Goal: Ask a question

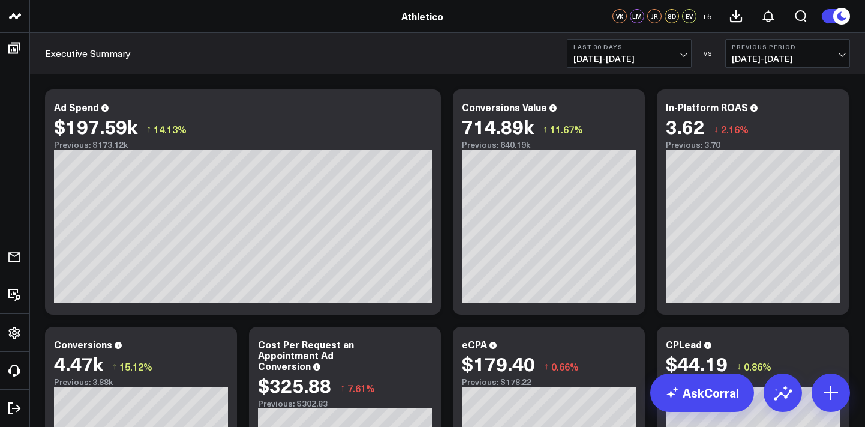
click at [705, 16] on span "+ 5" at bounding box center [707, 16] width 10 height 8
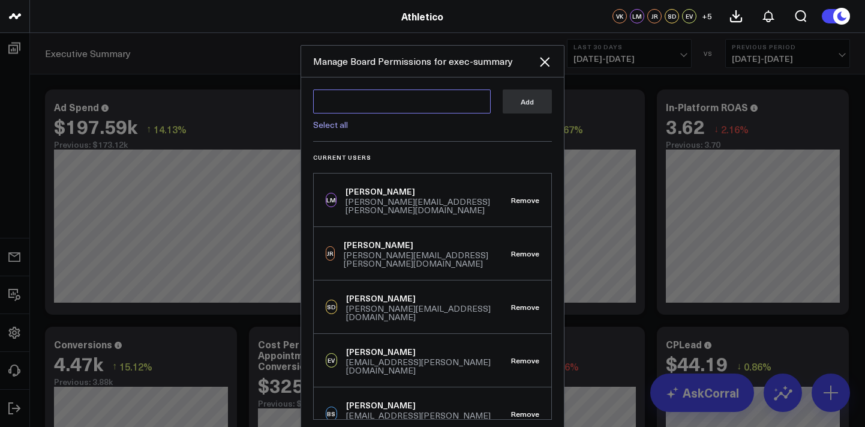
click at [391, 94] on textarea at bounding box center [402, 101] width 178 height 24
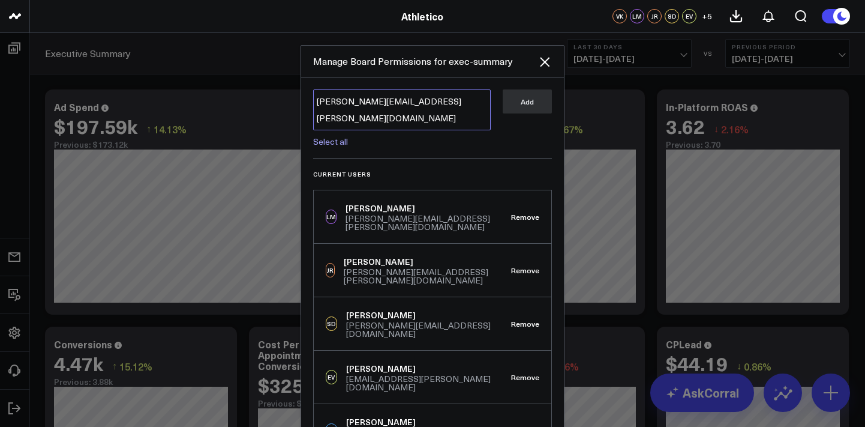
click at [473, 101] on textarea "henry.byrne@vokal.io" at bounding box center [402, 109] width 178 height 41
type textarea "henry.byrne@vokal.io"
click at [447, 106] on textarea "henry.byrne@vokal.io" at bounding box center [402, 109] width 178 height 41
click at [413, 105] on textarea "henry.byrne@vokal.io" at bounding box center [402, 109] width 178 height 41
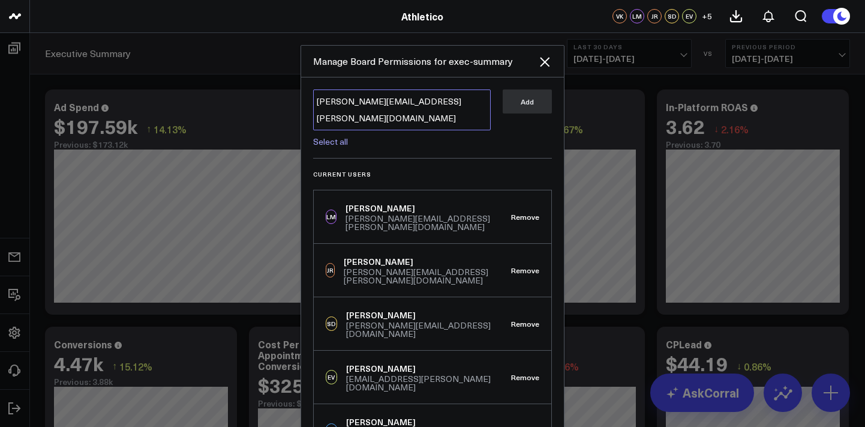
click at [413, 105] on textarea "henry.byrne@vokal.io" at bounding box center [402, 109] width 178 height 41
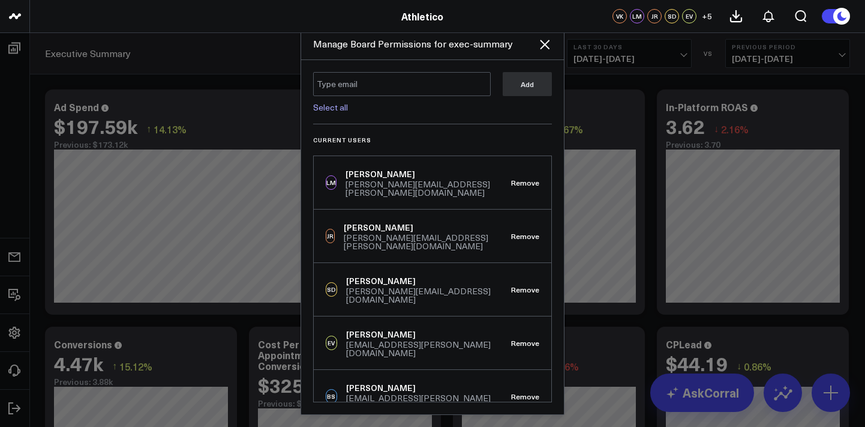
click at [340, 109] on link "Select all" at bounding box center [330, 106] width 35 height 11
type textarea "@Corral Support"
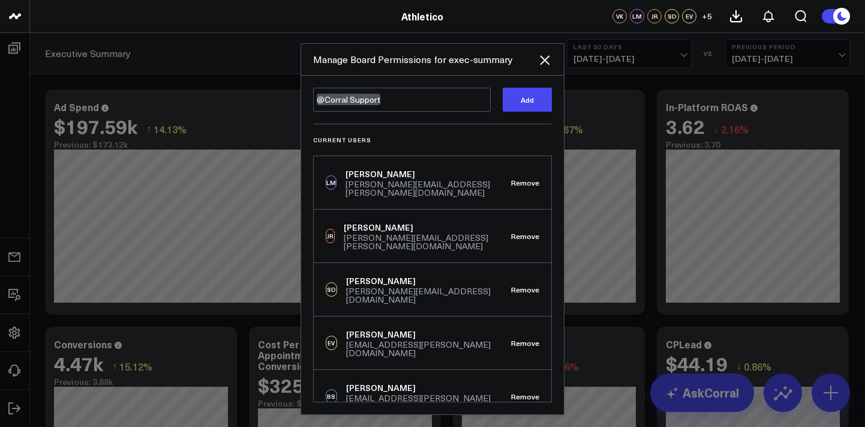
scroll to position [2, 0]
click at [383, 103] on textarea "@Corral Support" at bounding box center [402, 100] width 178 height 24
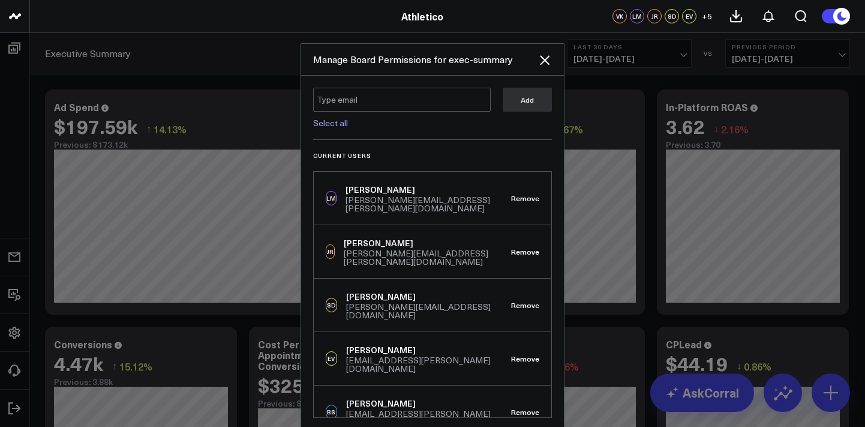
scroll to position [0, 0]
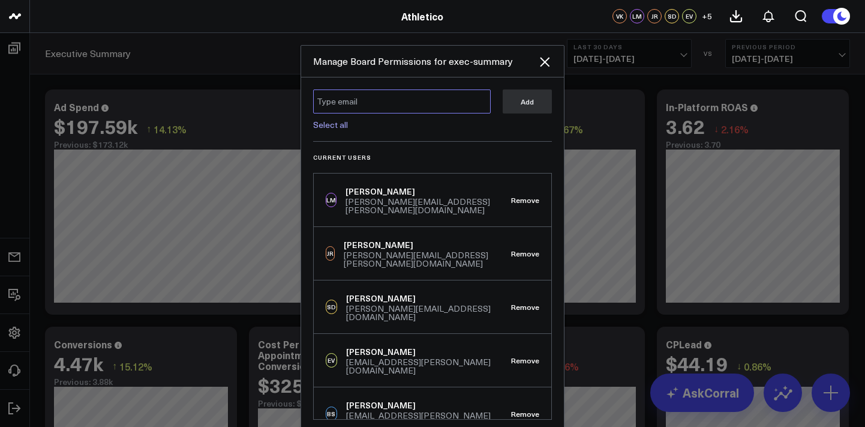
click at [383, 103] on textarea at bounding box center [402, 101] width 178 height 24
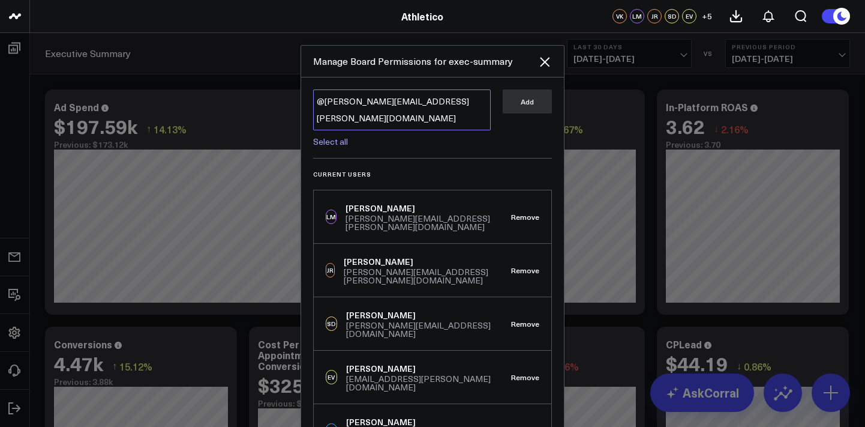
click at [445, 103] on textarea "@henry.byrne@vokal.io" at bounding box center [402, 109] width 178 height 41
type textarea "@henry.byrne@vokal.io"
click at [543, 63] on icon at bounding box center [545, 62] width 10 height 10
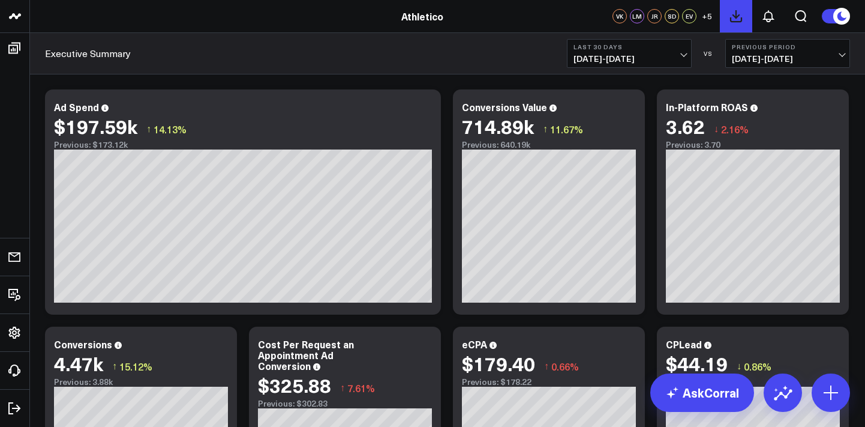
click at [731, 27] on button at bounding box center [736, 16] width 32 height 32
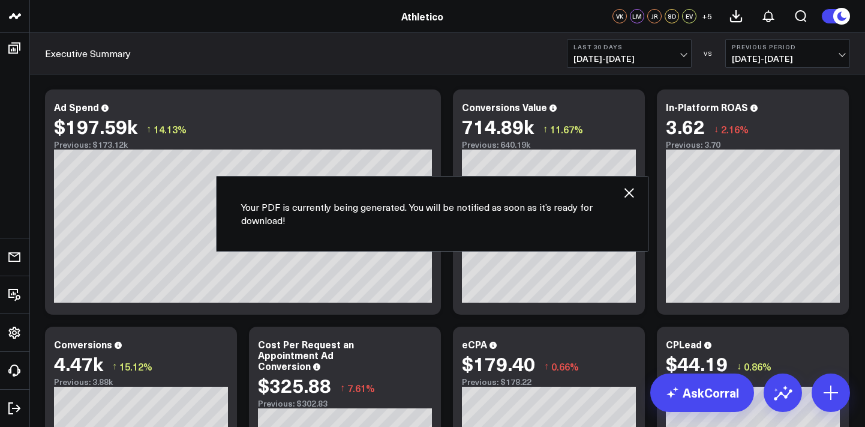
click at [634, 194] on icon at bounding box center [629, 192] width 14 height 14
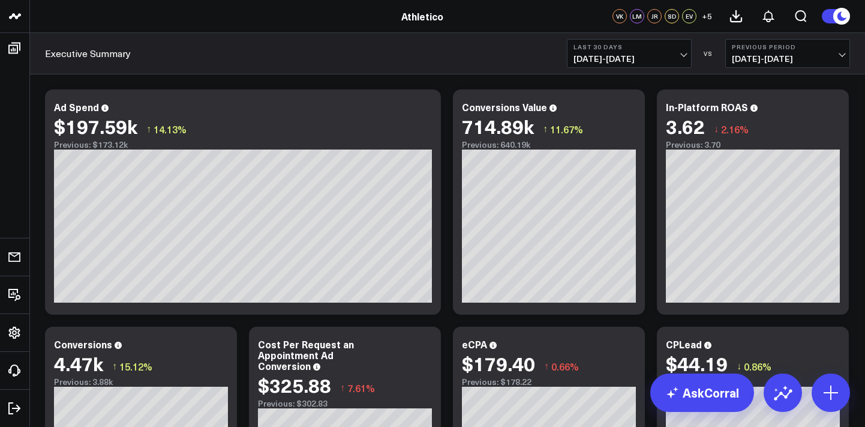
click at [704, 18] on span "+ 5" at bounding box center [707, 16] width 10 height 8
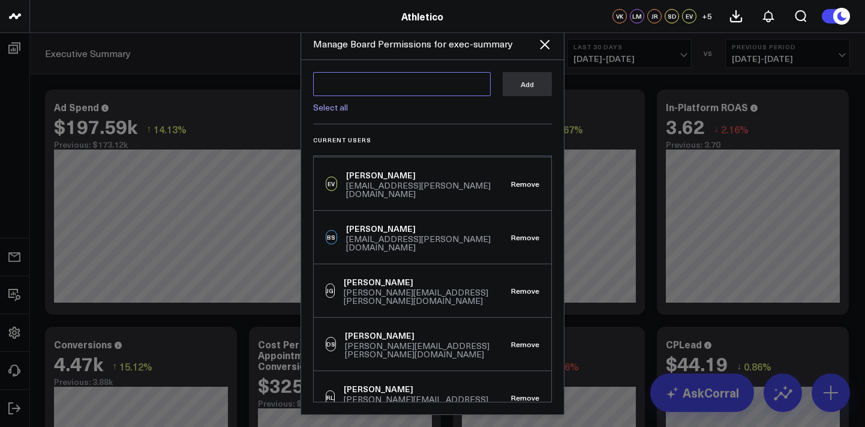
click at [394, 83] on textarea at bounding box center [402, 84] width 178 height 24
click at [530, 46] on div "Manage Board Permissions for exec-summary" at bounding box center [425, 43] width 224 height 13
click at [538, 46] on icon at bounding box center [545, 44] width 14 height 14
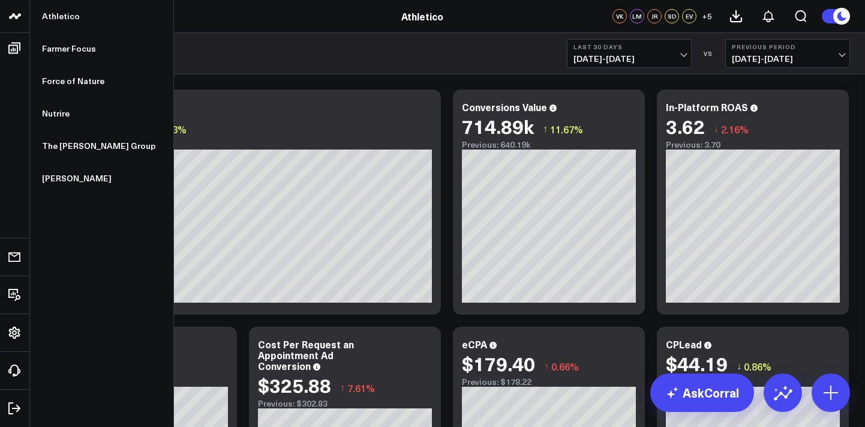
click at [17, 11] on icon at bounding box center [15, 16] width 14 height 14
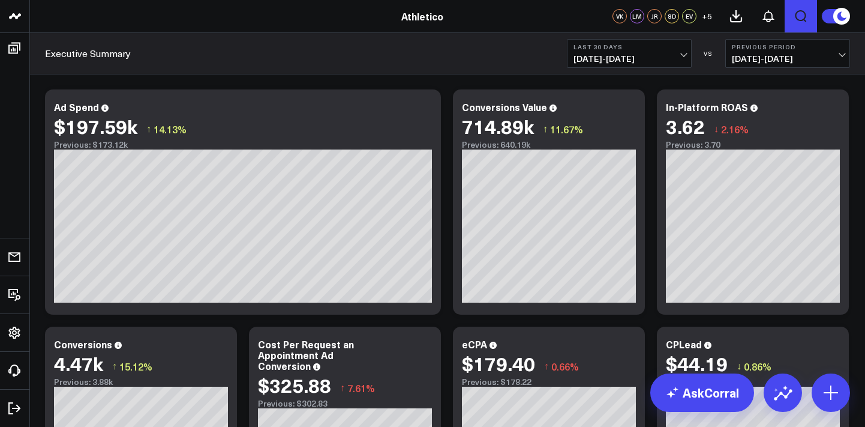
click at [803, 16] on icon "Open search" at bounding box center [801, 16] width 14 height 14
click at [802, 17] on icon "Open search" at bounding box center [801, 16] width 9 height 9
click at [709, 395] on link "AskCorral" at bounding box center [702, 392] width 104 height 38
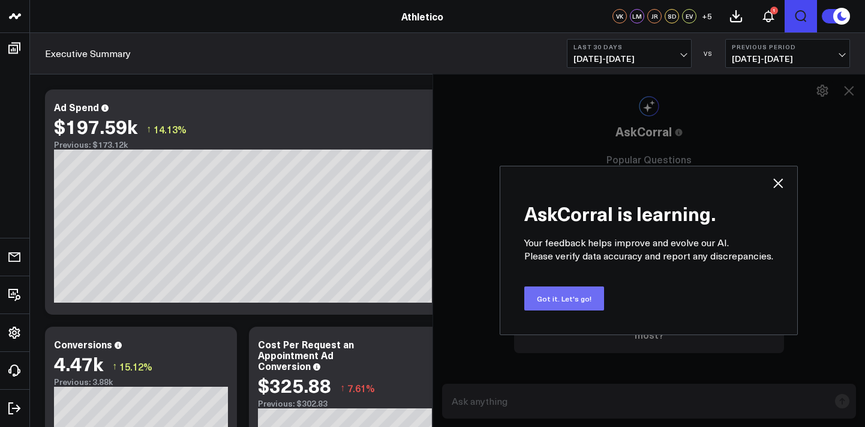
click at [578, 291] on button "Got it. Let's go!" at bounding box center [564, 298] width 80 height 24
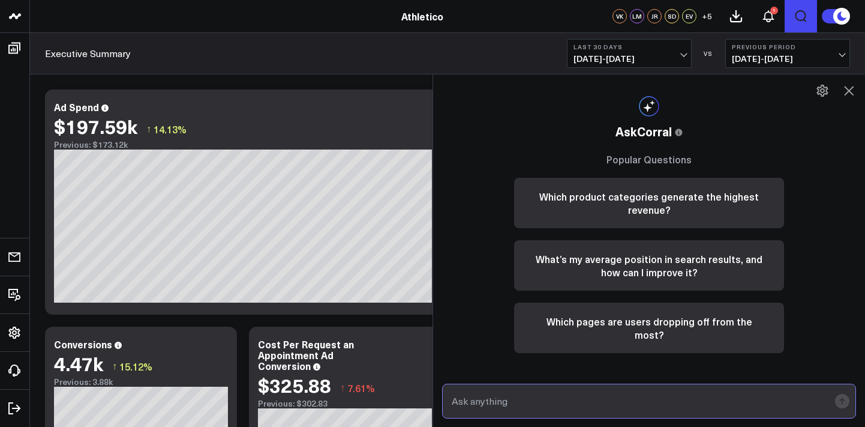
click at [482, 407] on input "text" at bounding box center [639, 401] width 380 height 22
paste input "are tracking aMER and if we have improved it?"
click at [456, 403] on input "are tracking aMER and if we have improved it?" at bounding box center [639, 401] width 380 height 22
type input "Are tracking aMER and if we have improved it?"
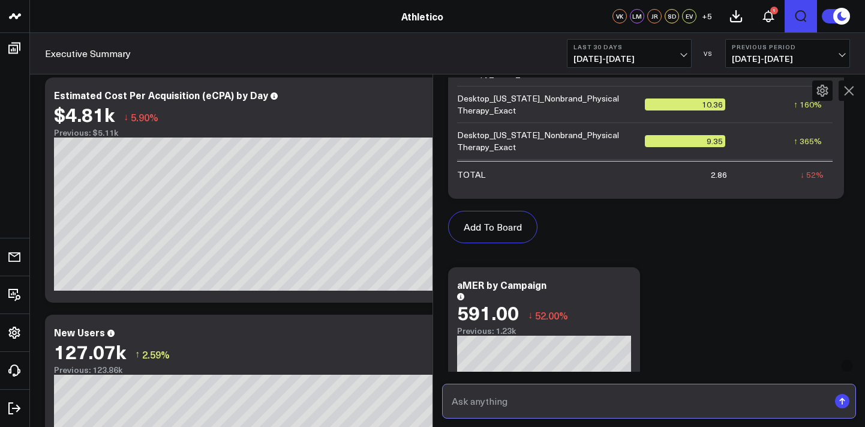
scroll to position [511, 0]
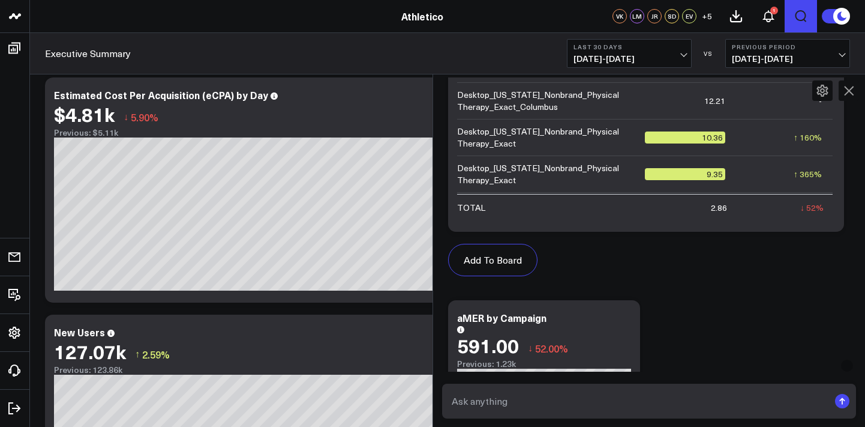
click at [817, 94] on icon at bounding box center [822, 90] width 14 height 14
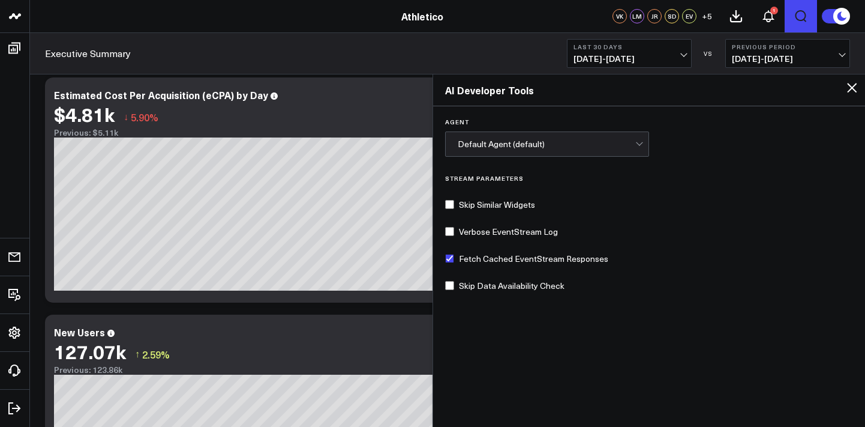
click at [860, 89] on div "AI Developer Tools" at bounding box center [649, 90] width 432 height 32
click at [848, 89] on icon at bounding box center [852, 87] width 14 height 14
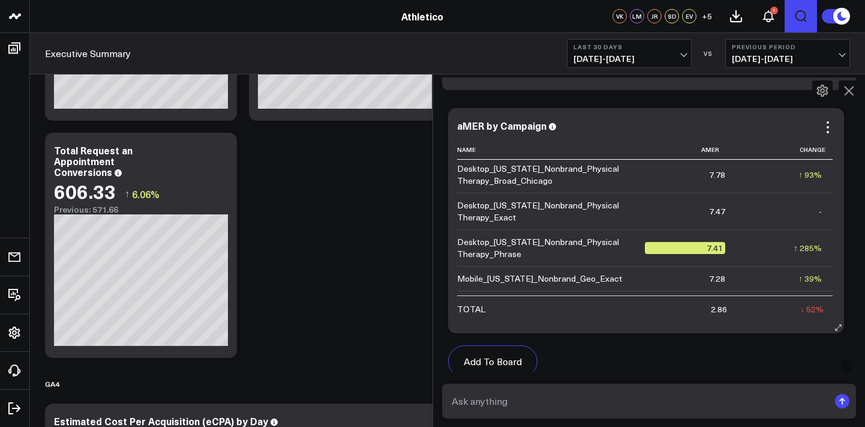
scroll to position [368, 0]
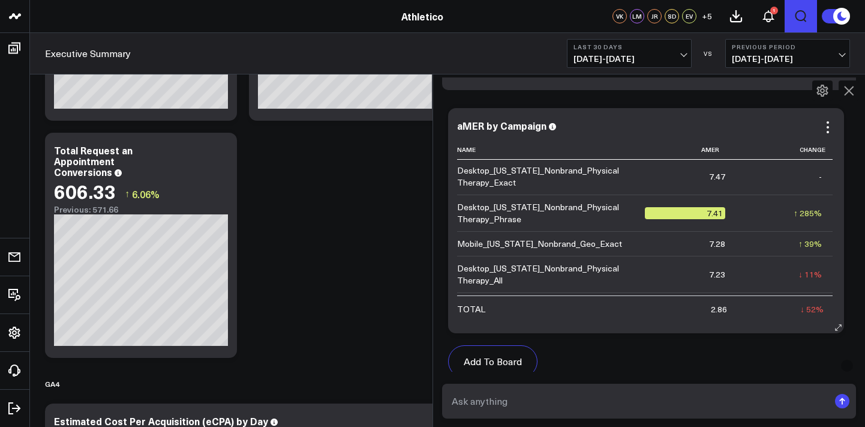
click at [838, 327] on icon at bounding box center [838, 327] width 9 height 9
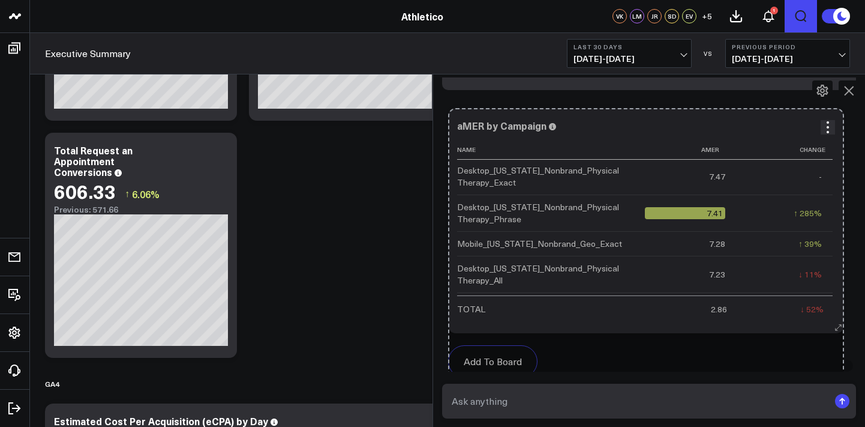
click at [836, 326] on icon at bounding box center [838, 327] width 9 height 9
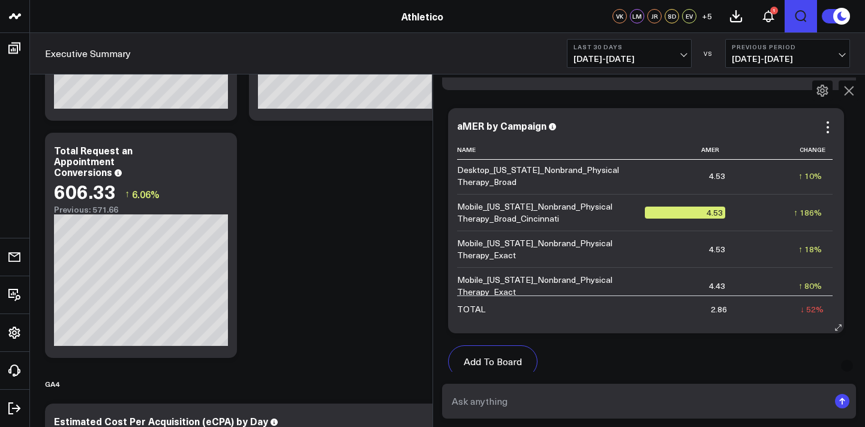
scroll to position [1493, 0]
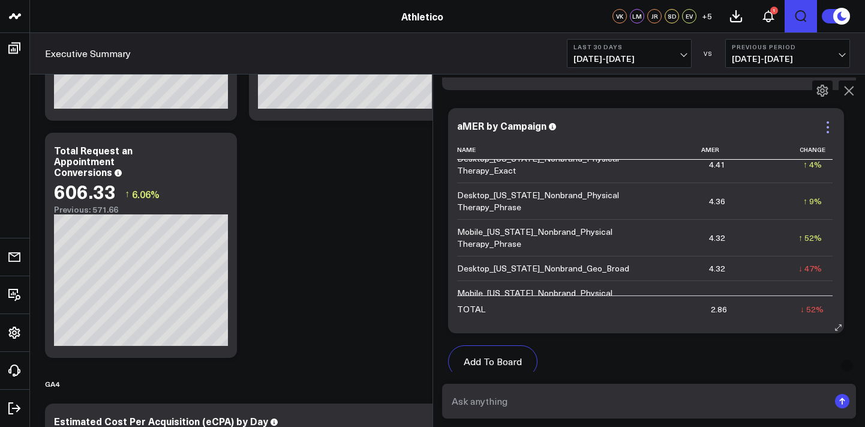
click at [830, 122] on icon at bounding box center [828, 127] width 14 height 14
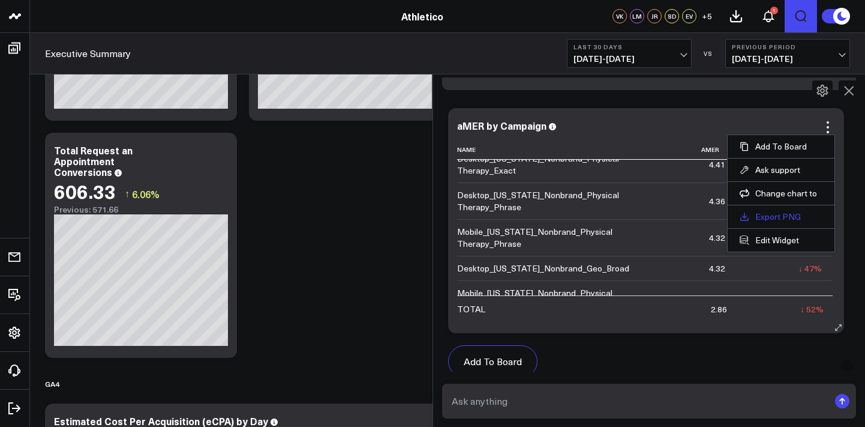
click at [788, 219] on link "Export PNG" at bounding box center [781, 216] width 83 height 11
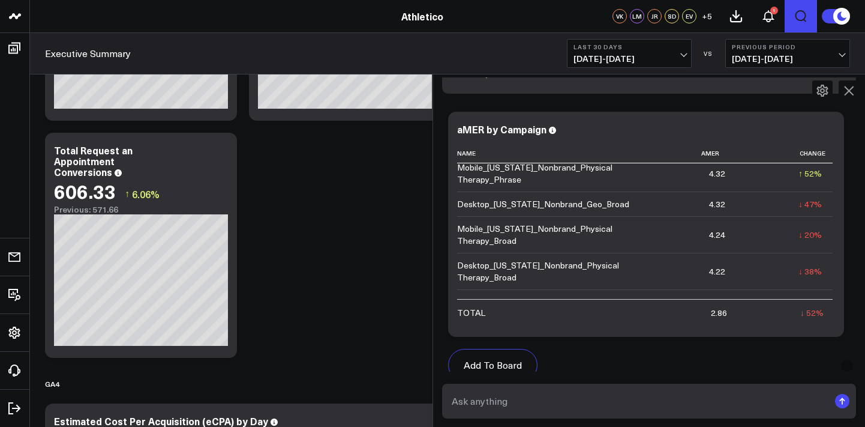
scroll to position [405, 0]
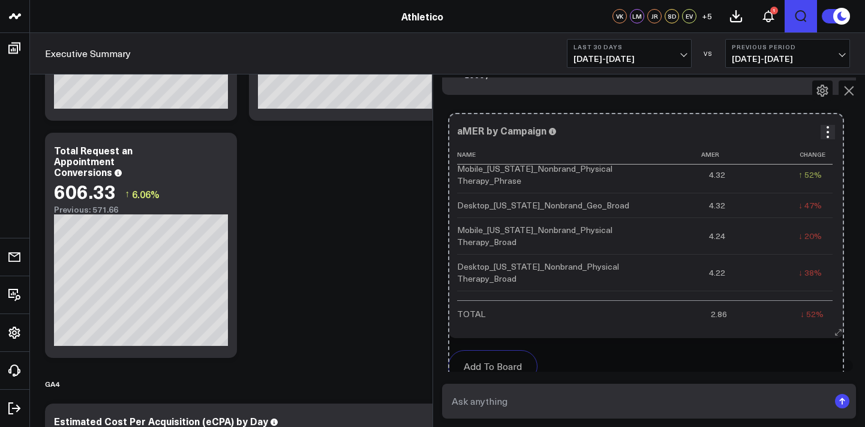
click at [838, 330] on icon at bounding box center [838, 332] width 9 height 9
drag, startPoint x: 838, startPoint y: 330, endPoint x: 860, endPoint y: 323, distance: 23.2
click at [860, 323] on div "G Are tracking aMER and if we have improved it? AskCorral This feature is exper…" at bounding box center [649, 224] width 432 height 294
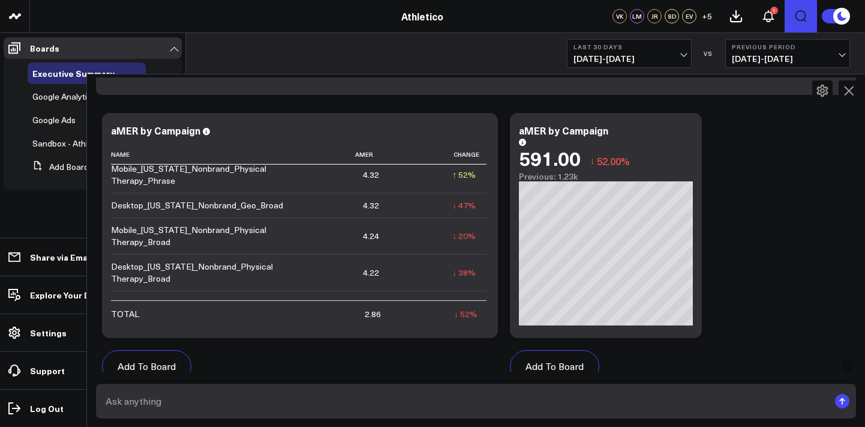
drag, startPoint x: 430, startPoint y: 299, endPoint x: 1, endPoint y: 216, distance: 437.0
click at [1, 216] on body "Athletico Farmer Focus Force of Nature Nutrire The Mather Group Weber Athletico…" at bounding box center [432, 374] width 865 height 1611
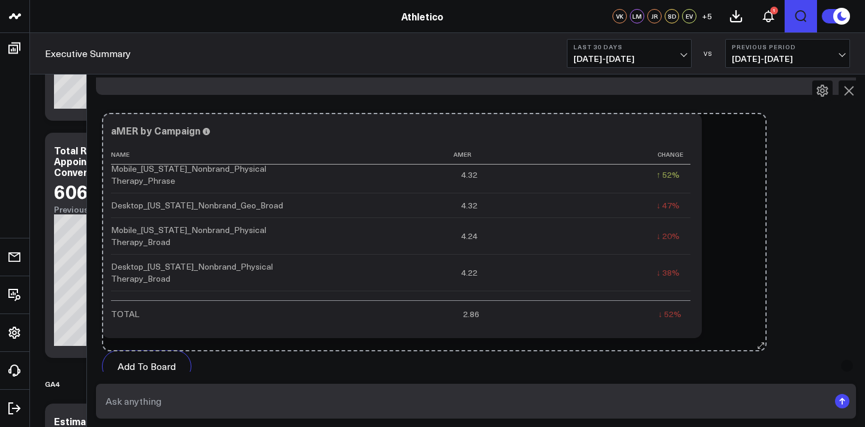
drag, startPoint x: 491, startPoint y: 333, endPoint x: 783, endPoint y: 290, distance: 295.3
click at [783, 290] on div "Add To Board Executive Summary Google Analytics 4 Google Ads Sandbox - Athletic…" at bounding box center [476, 400] width 760 height 587
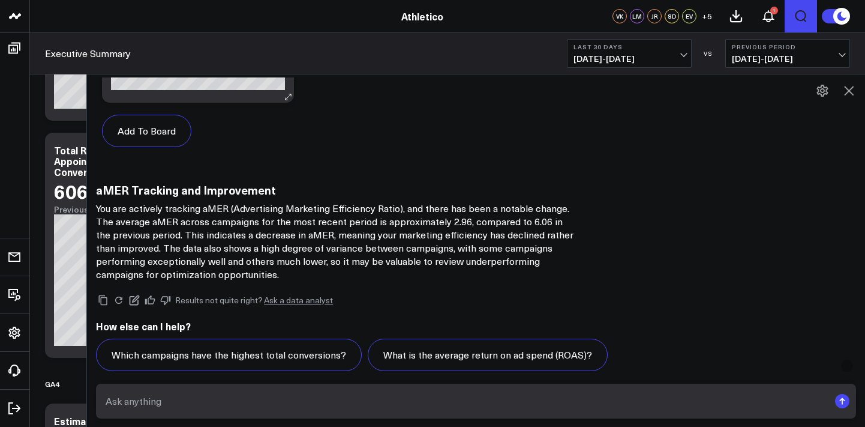
scroll to position [949, 0]
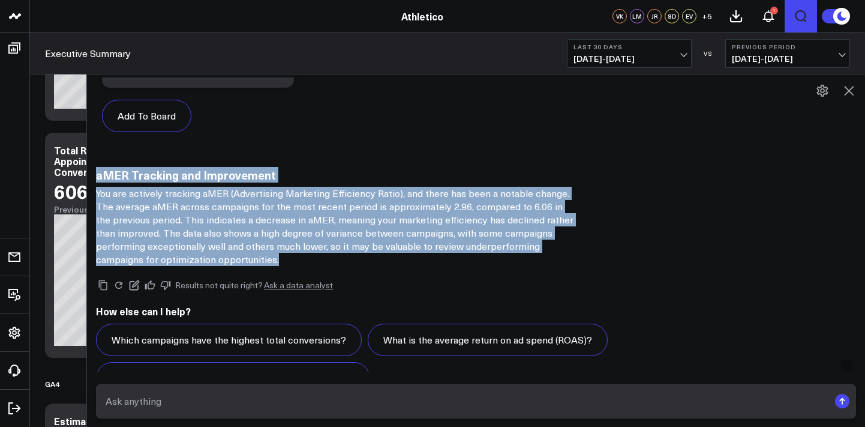
drag, startPoint x: 221, startPoint y: 260, endPoint x: 94, endPoint y: 176, distance: 151.9
copy div "aMER Tracking and Improvement You are actively tracking aMER (Advertising Marke…"
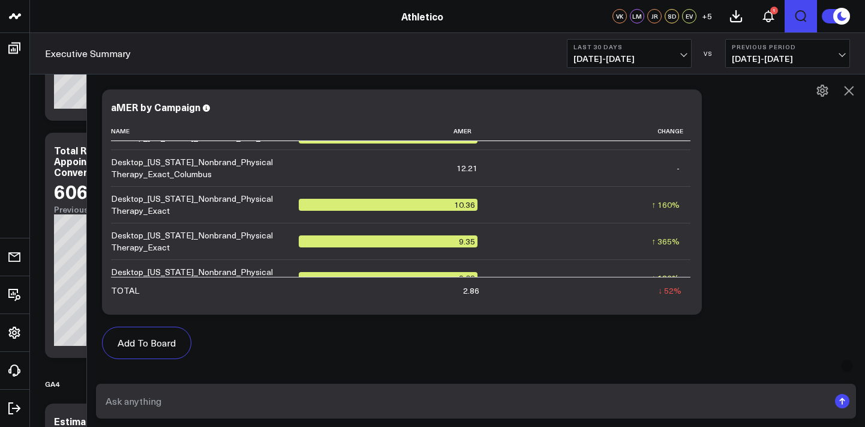
scroll to position [14, 0]
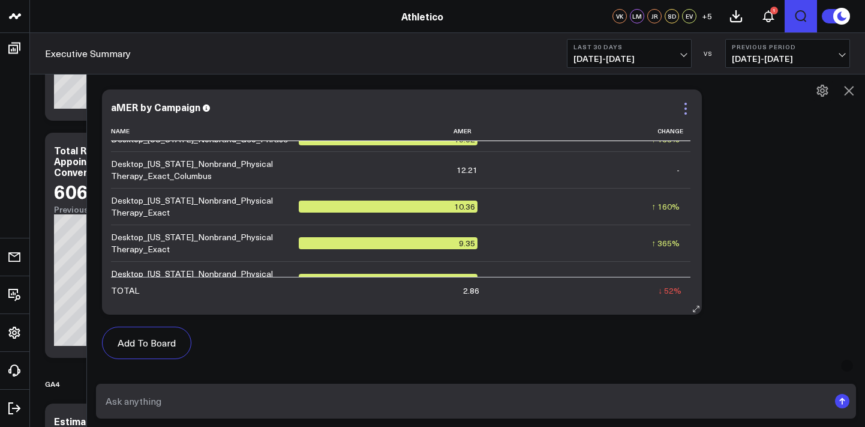
click at [679, 112] on icon at bounding box center [686, 108] width 14 height 14
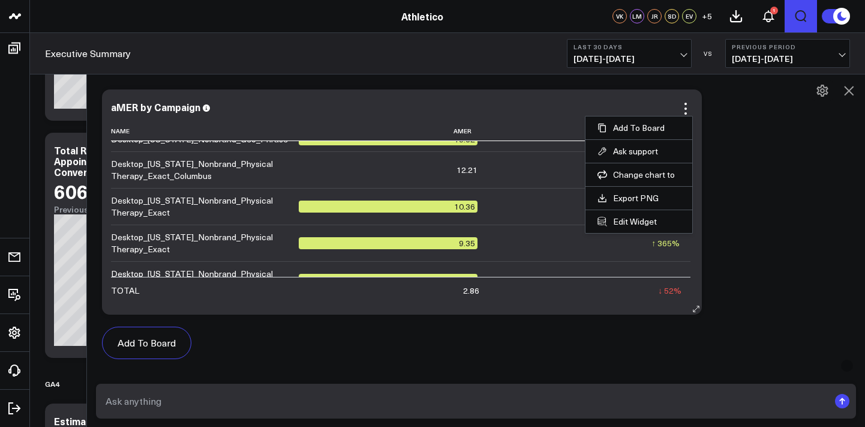
scroll to position [0, 0]
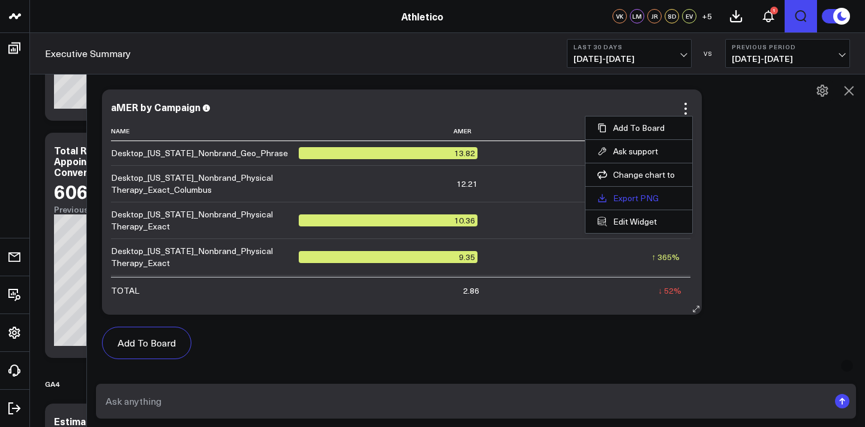
click at [618, 198] on link "Export PNG" at bounding box center [639, 198] width 83 height 11
